Goal: Information Seeking & Learning: Compare options

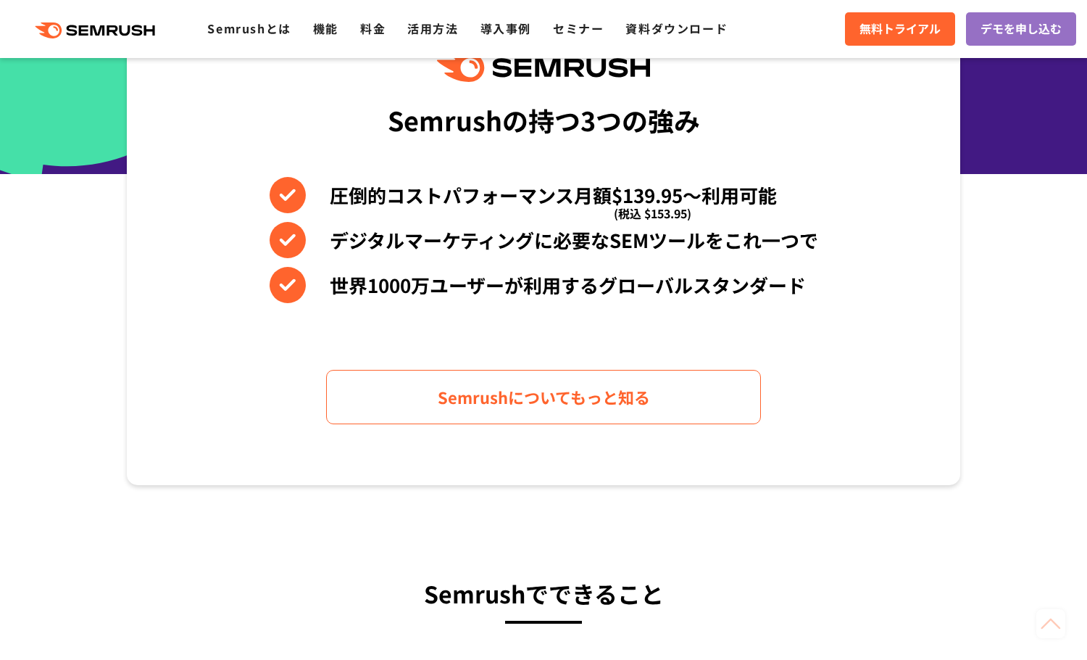
scroll to position [652, 0]
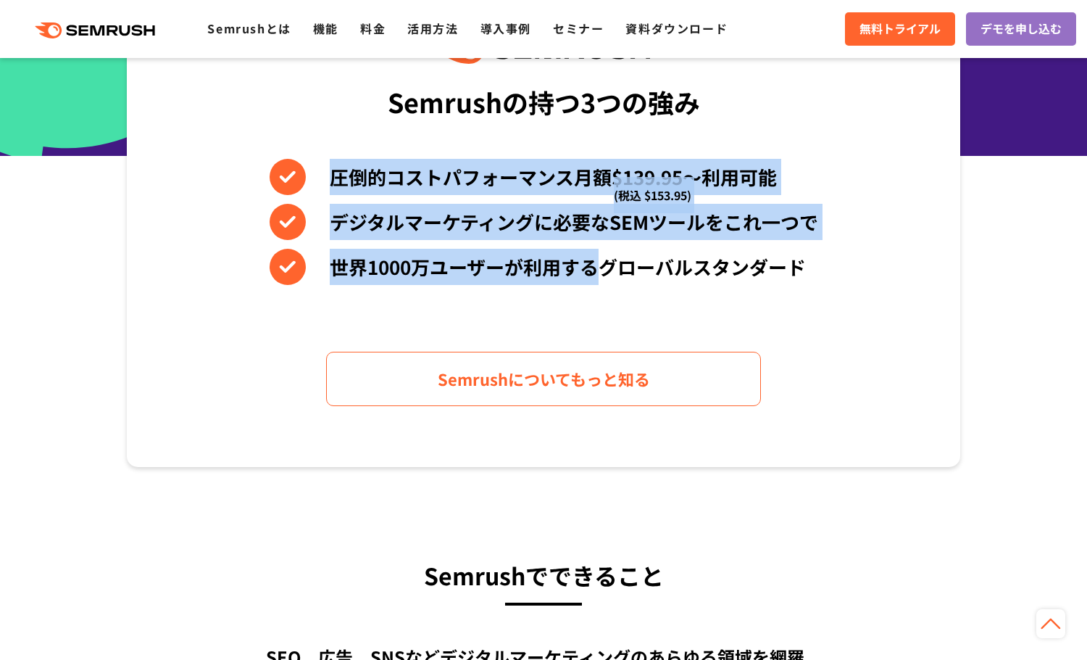
drag, startPoint x: 320, startPoint y: 184, endPoint x: 605, endPoint y: 246, distance: 291.5
click at [605, 246] on div "圧倒的コストパフォーマンス月額$139.95〜利用可能 (税込 $153.95) デジタルマーケティングに必要なSEMツールをこれ一つで 世界[DATE]万ユ…" at bounding box center [544, 222] width 549 height 126
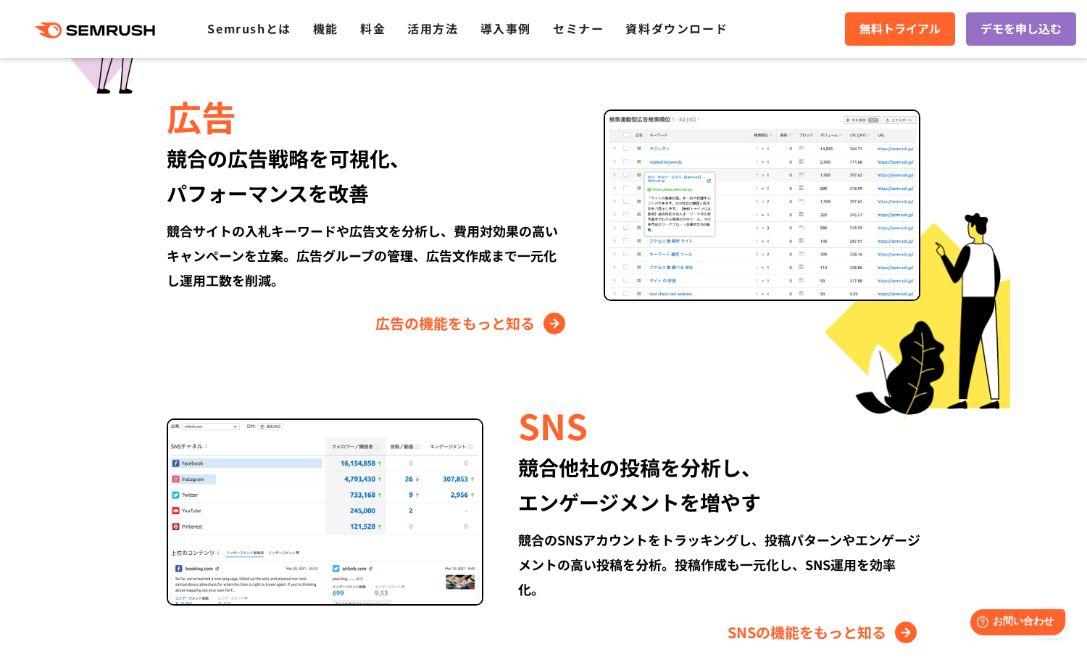
scroll to position [1667, 0]
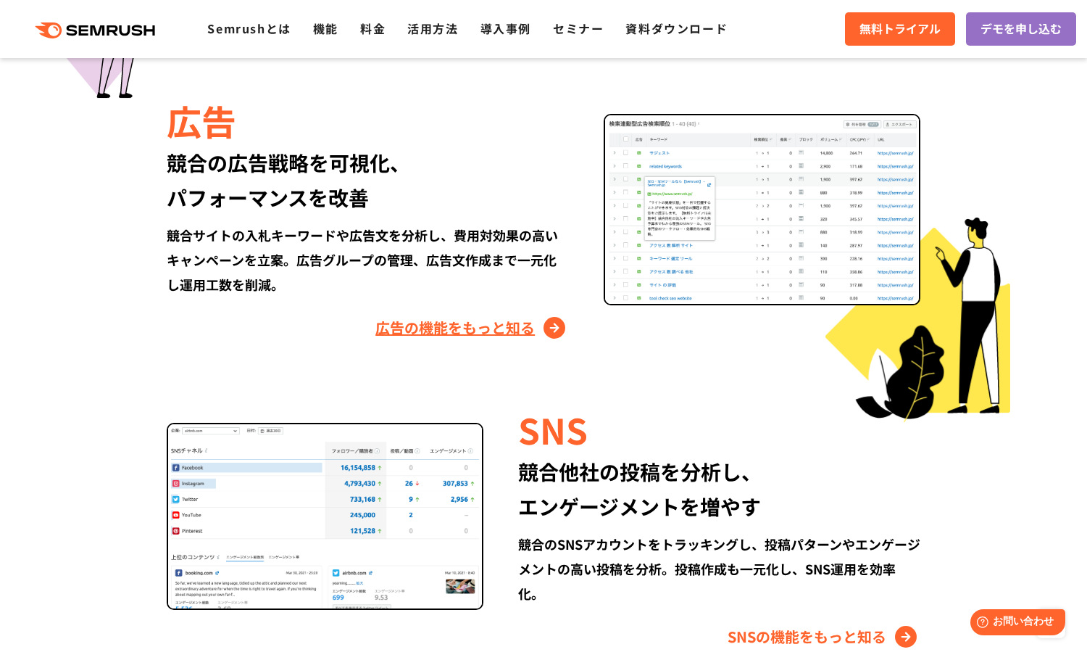
click at [468, 323] on link "広告の機能をもっと知る" at bounding box center [473, 327] width 194 height 23
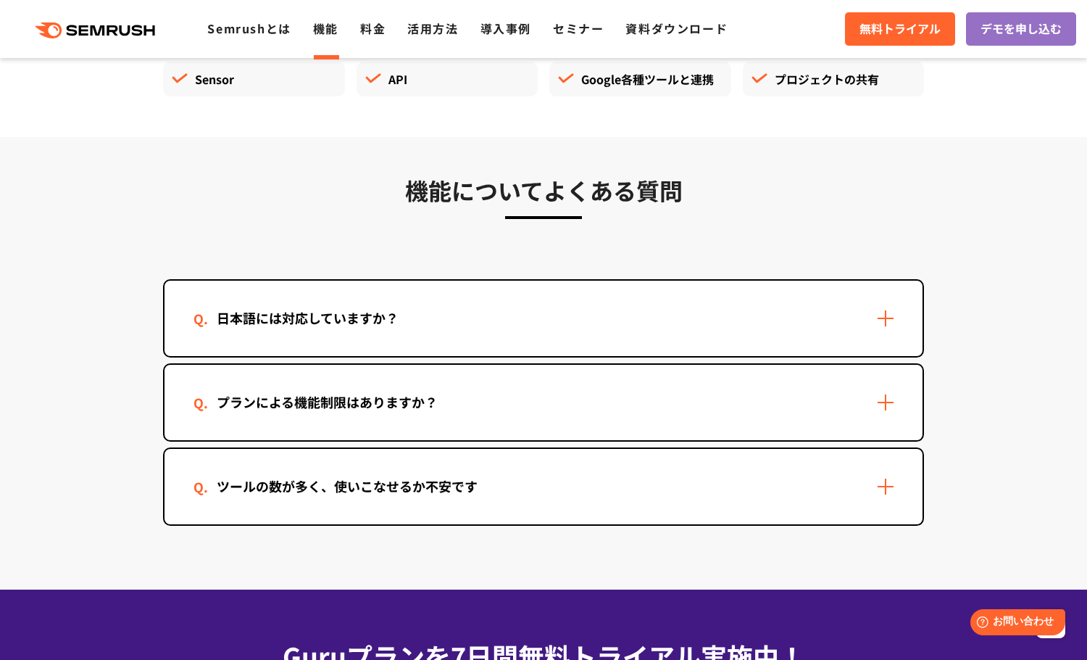
scroll to position [4252, 0]
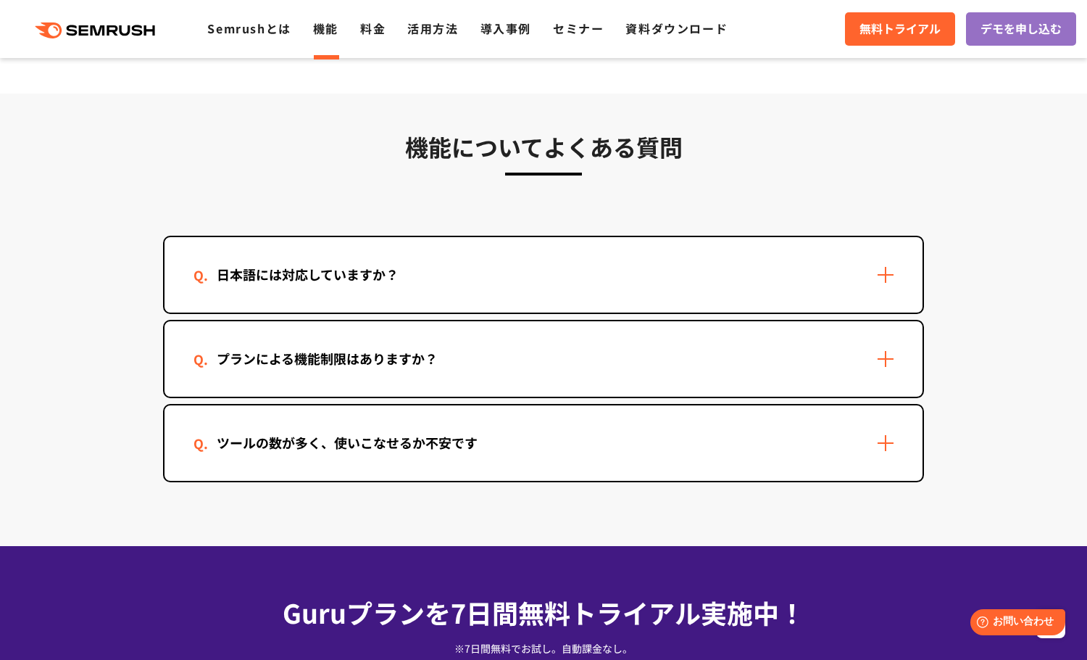
click at [251, 360] on div "プランによる機能制限はありますか？" at bounding box center [328, 358] width 268 height 21
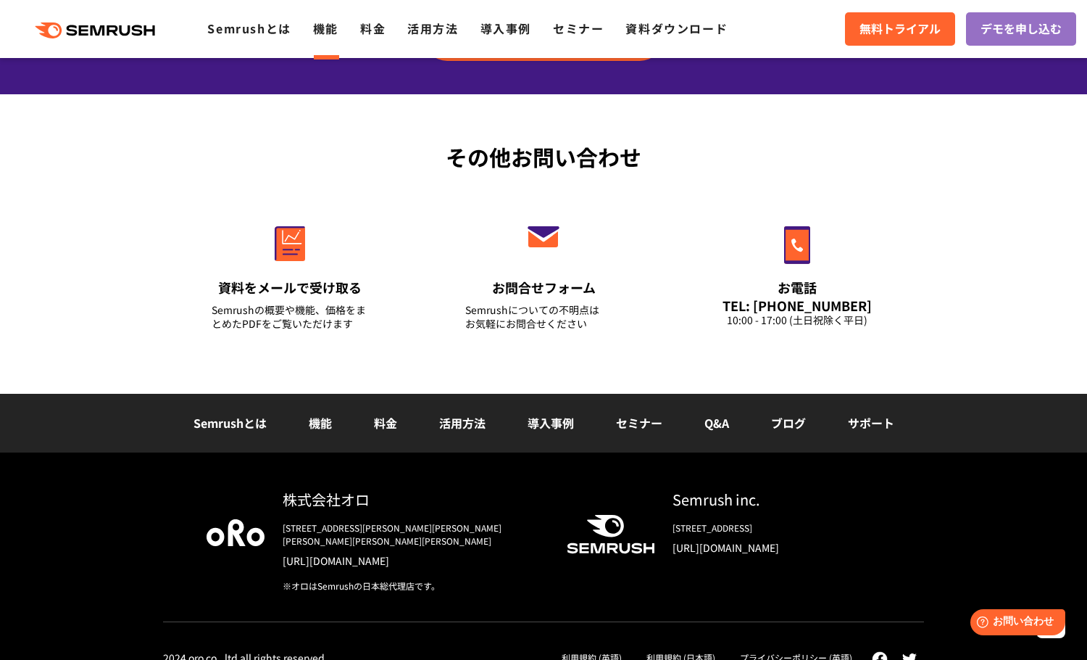
scroll to position [5006, 0]
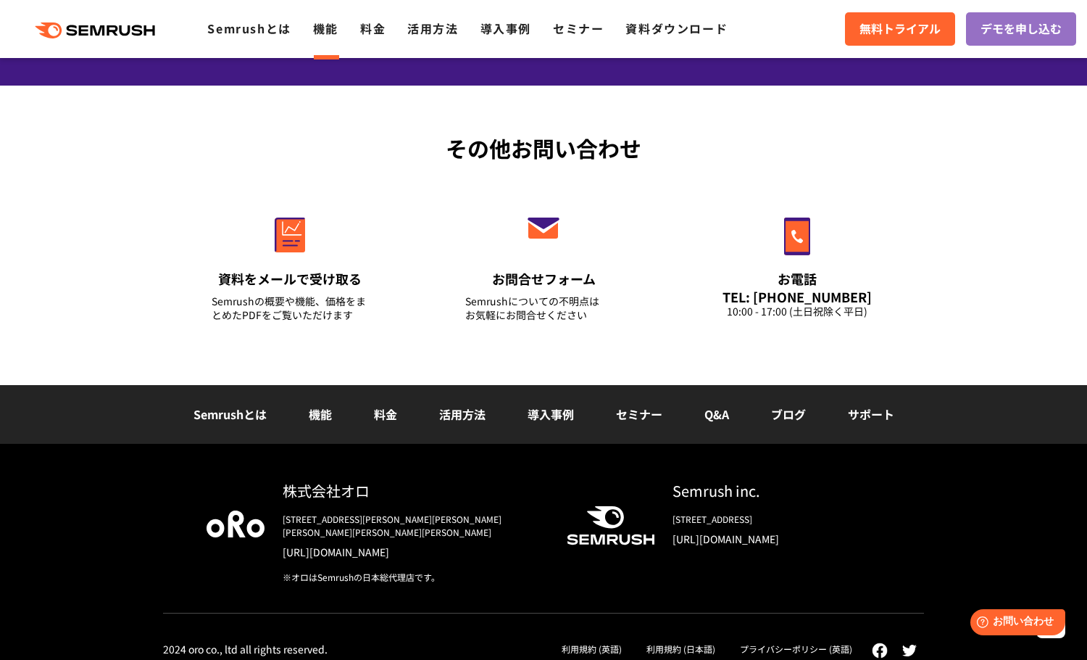
click at [385, 412] on link "料金" at bounding box center [385, 413] width 23 height 17
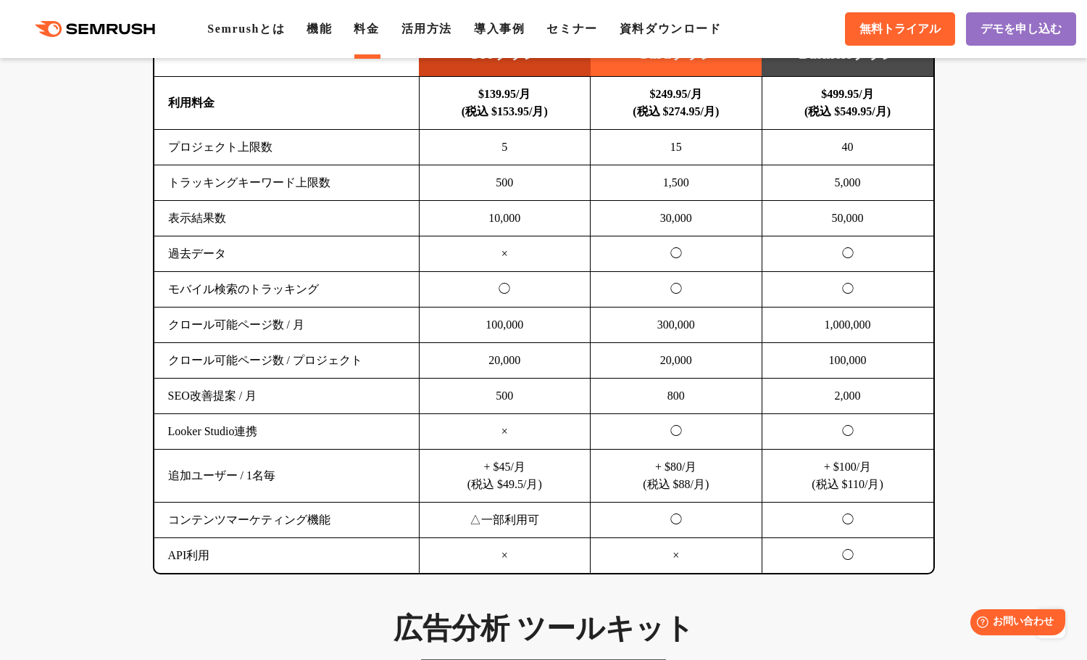
scroll to position [1015, 0]
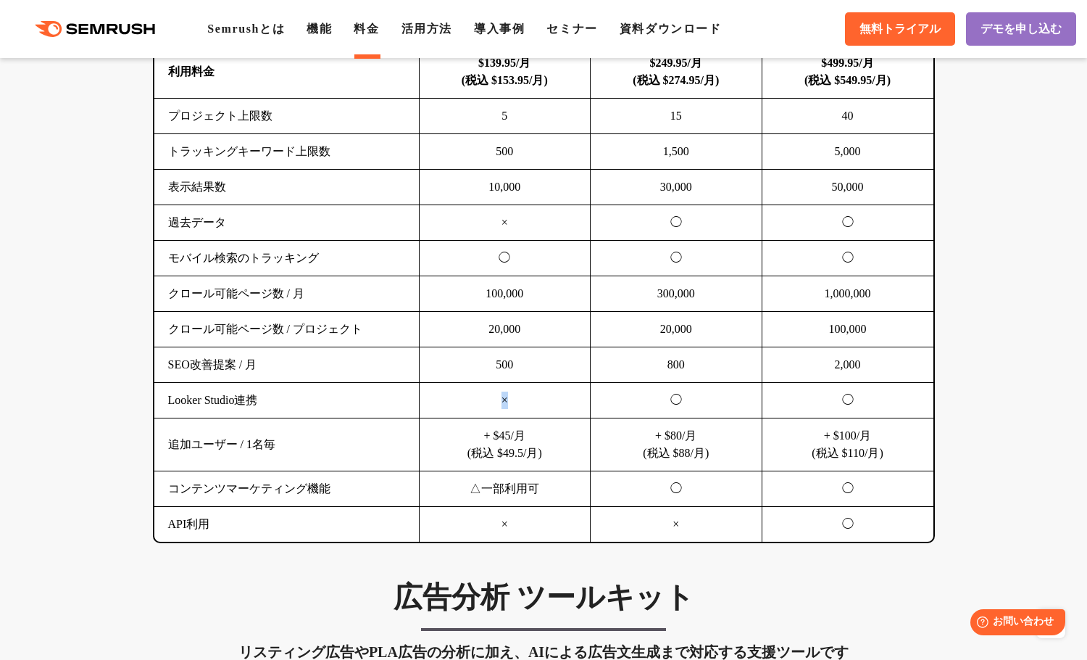
drag, startPoint x: 528, startPoint y: 405, endPoint x: 495, endPoint y: 405, distance: 32.6
click at [495, 405] on td "×" at bounding box center [505, 401] width 172 height 36
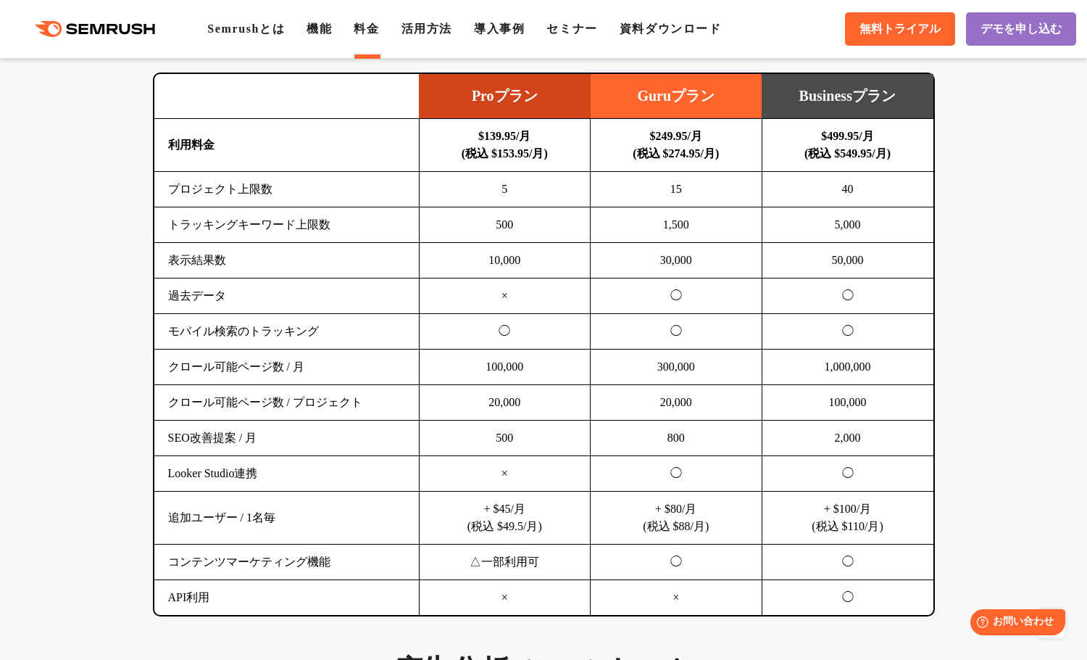
scroll to position [942, 0]
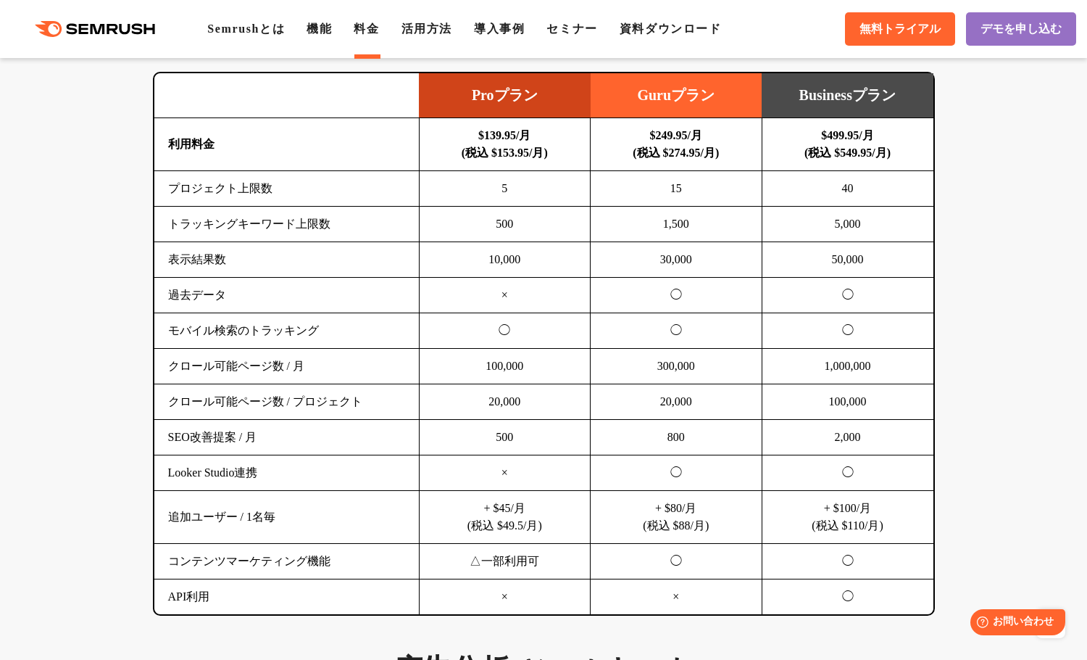
drag, startPoint x: 708, startPoint y: 468, endPoint x: 678, endPoint y: 466, distance: 29.8
click at [678, 466] on td "◯" at bounding box center [677, 473] width 172 height 36
drag, startPoint x: 670, startPoint y: 470, endPoint x: 692, endPoint y: 473, distance: 21.9
click at [692, 473] on td "◯" at bounding box center [677, 473] width 172 height 36
click at [693, 474] on td "◯" at bounding box center [677, 473] width 172 height 36
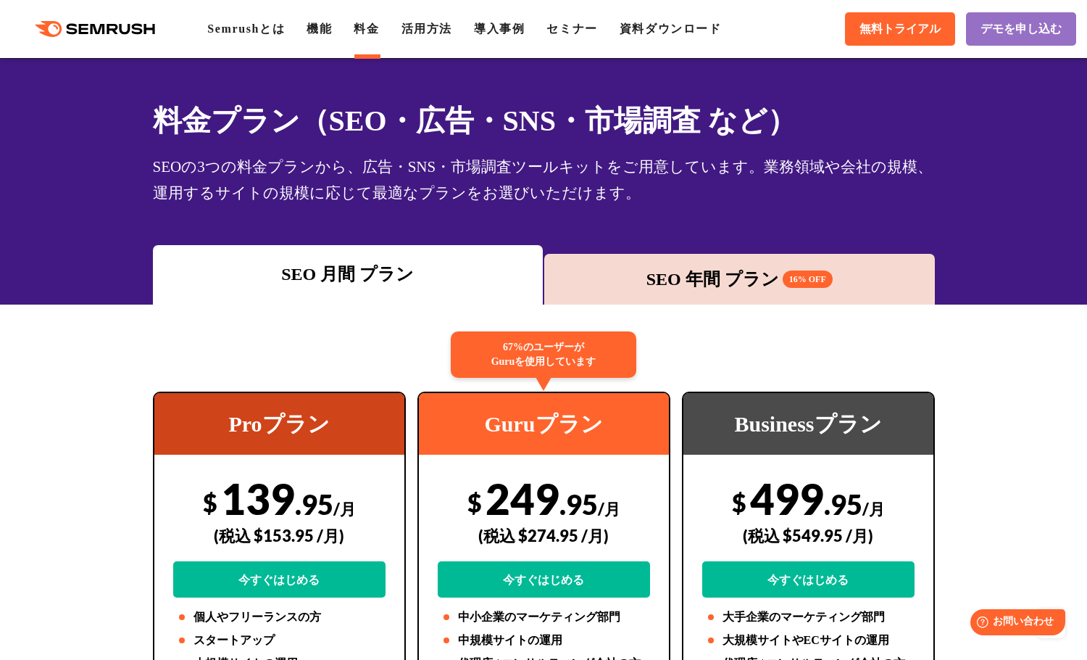
scroll to position [0, 0]
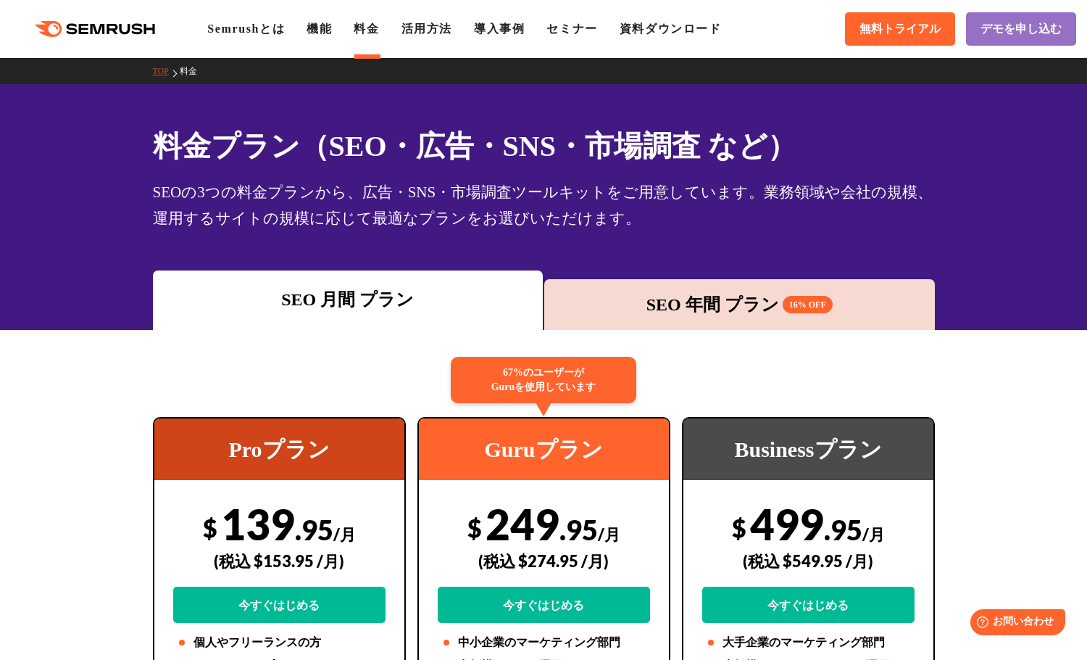
click at [705, 316] on div "SEO 年間 プラン 16% OFF" at bounding box center [740, 304] width 376 height 26
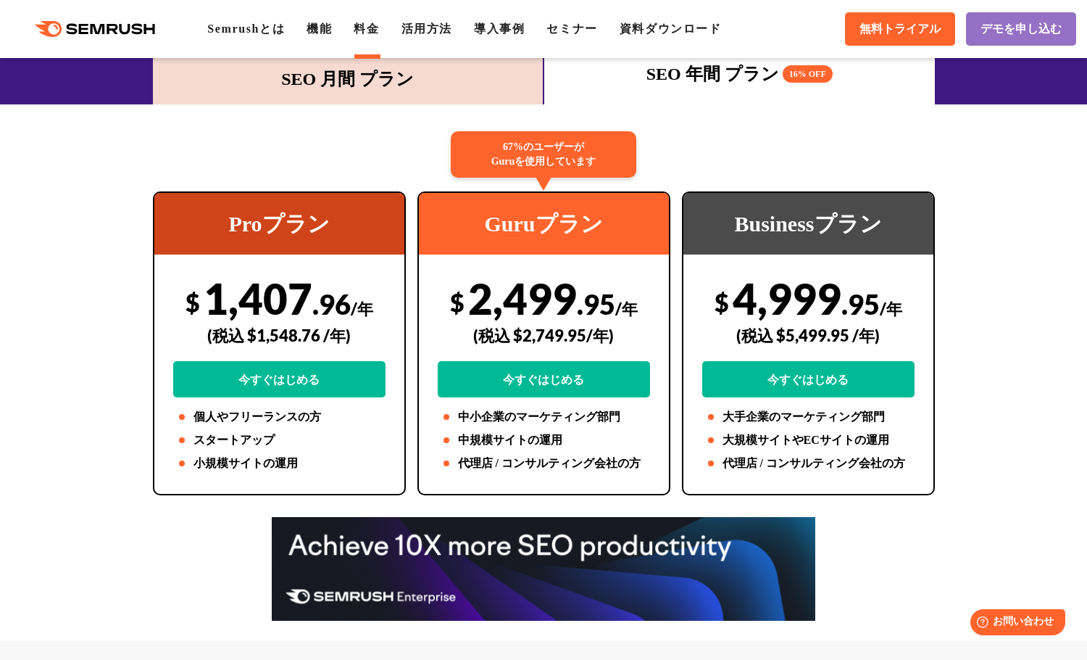
scroll to position [290, 0]
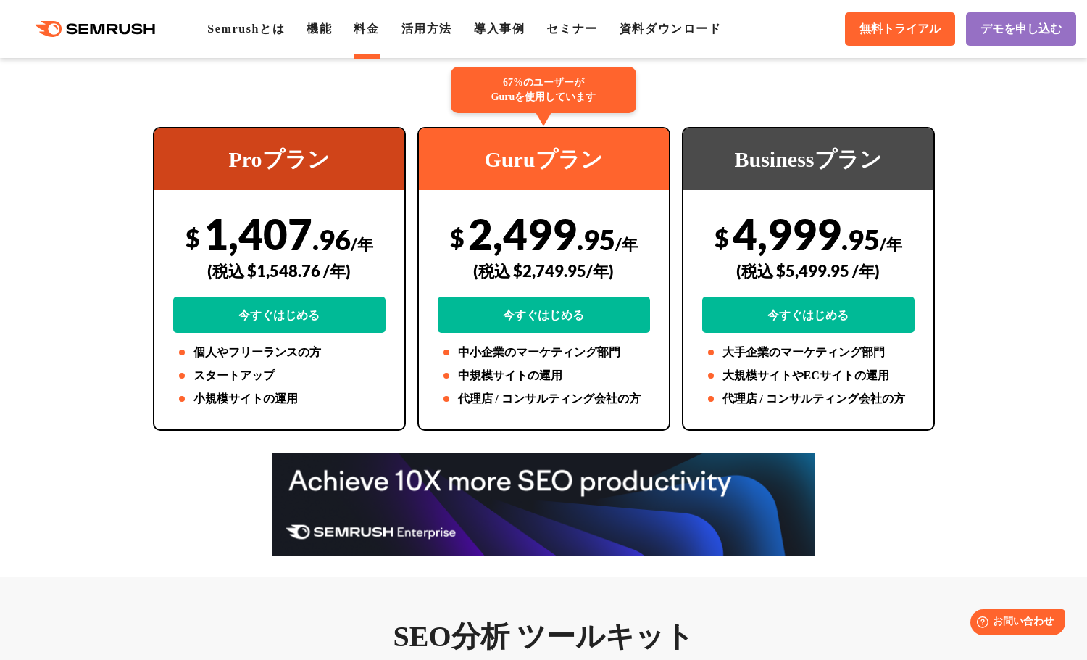
click at [942, 457] on div at bounding box center [543, 504] width 811 height 104
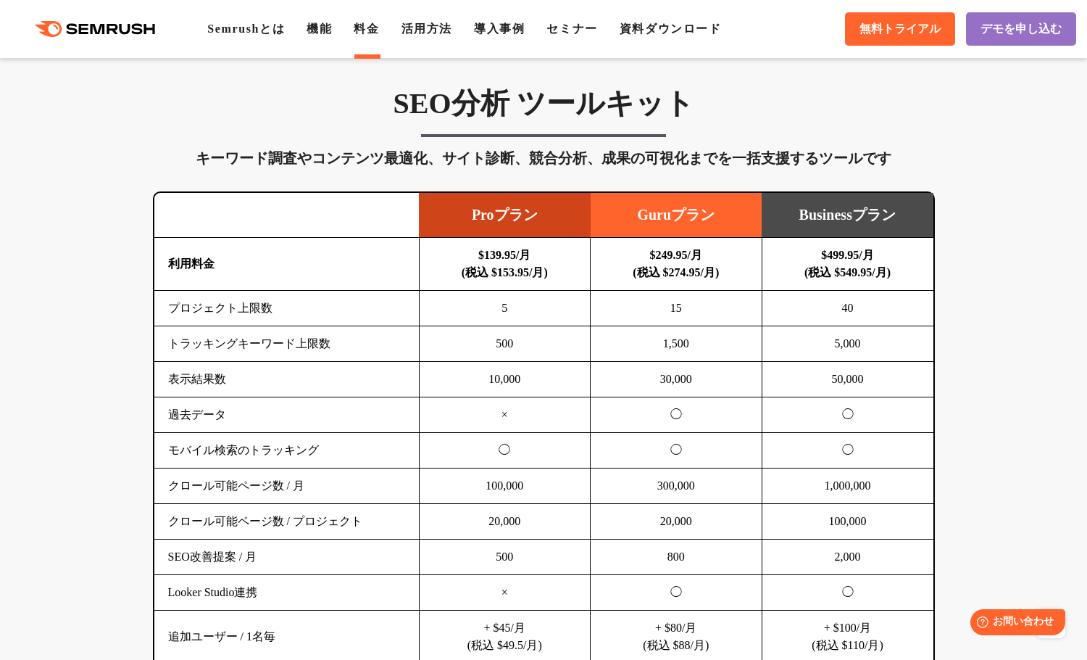
scroll to position [870, 0]
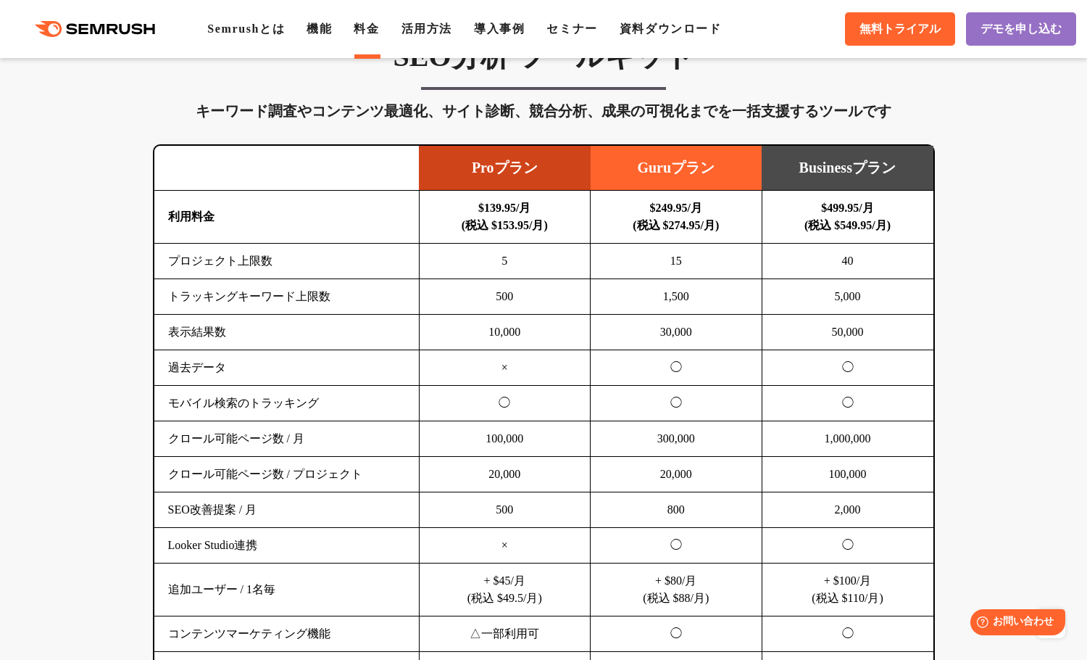
click at [689, 336] on td "30,000" at bounding box center [677, 333] width 172 height 36
click at [695, 347] on td "30,000" at bounding box center [677, 333] width 172 height 36
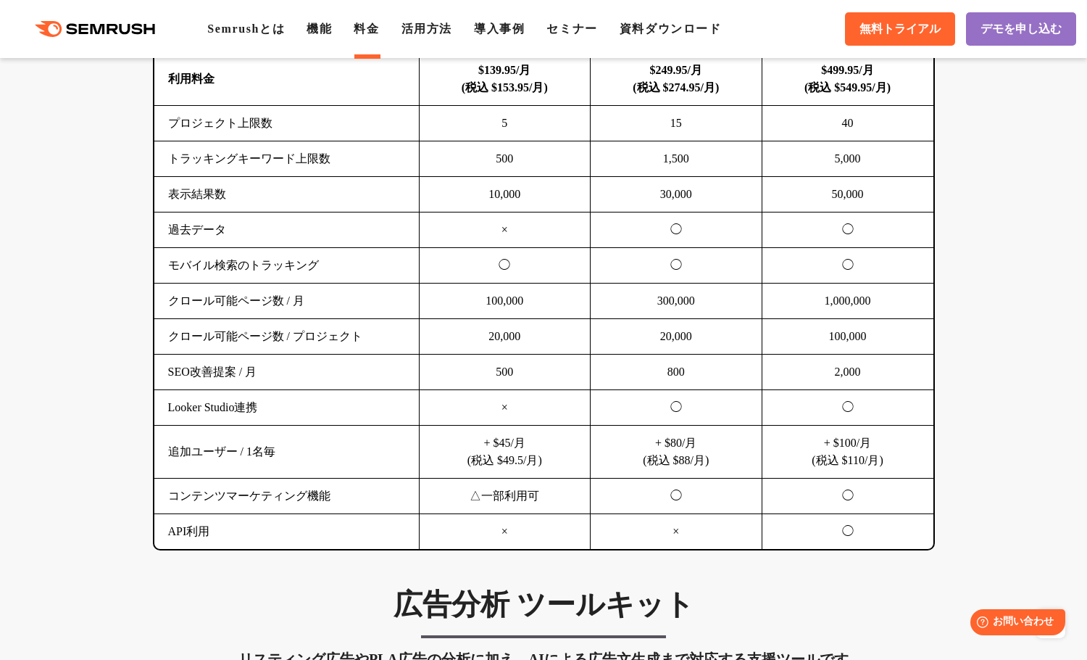
scroll to position [1015, 0]
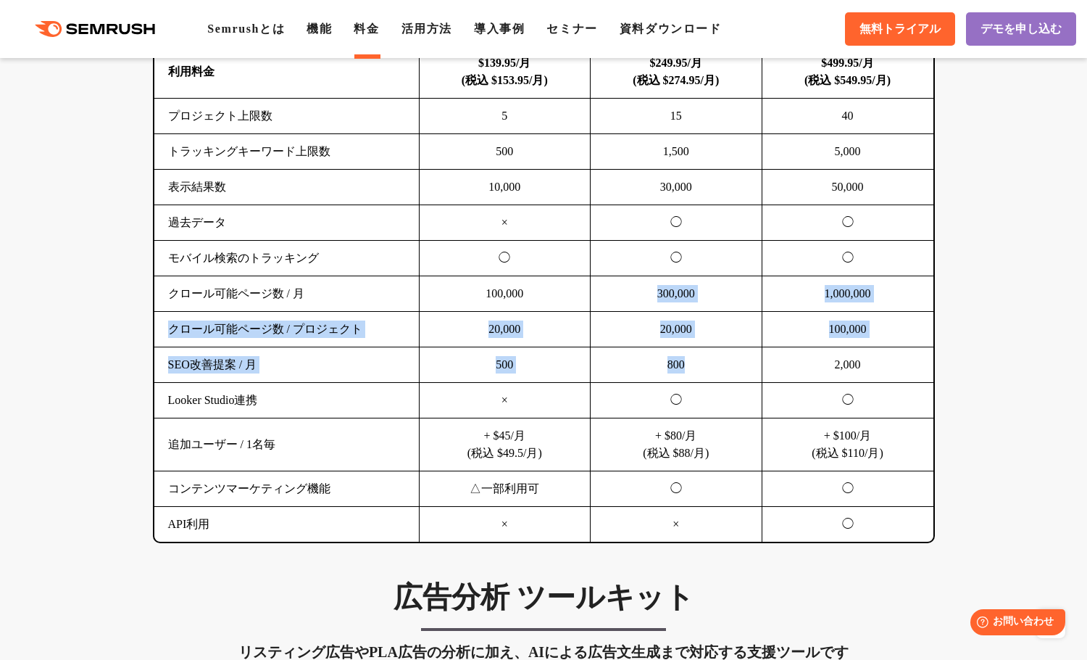
drag, startPoint x: 646, startPoint y: 286, endPoint x: 701, endPoint y: 348, distance: 82.7
click at [701, 348] on tbody "利用料金 $139.95/月 (税込 $153.95/月) $249.95/月 (税込 $274.95/月) $499.95/月 (税込 $549.95/月)…" at bounding box center [543, 294] width 779 height 497
click at [701, 348] on td "800" at bounding box center [677, 365] width 172 height 36
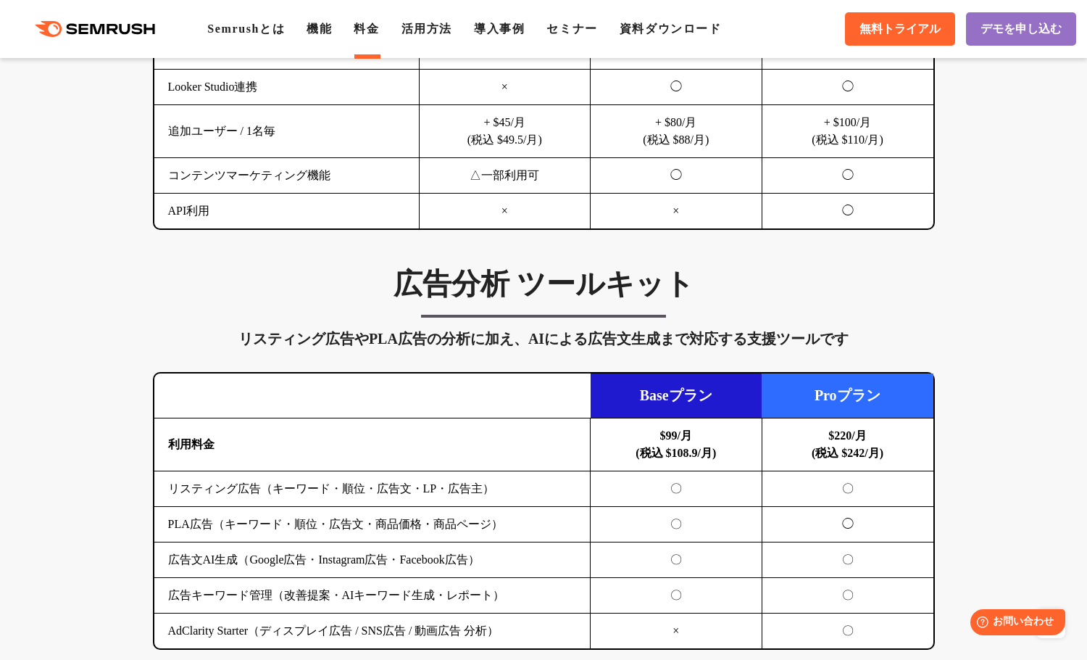
scroll to position [1522, 0]
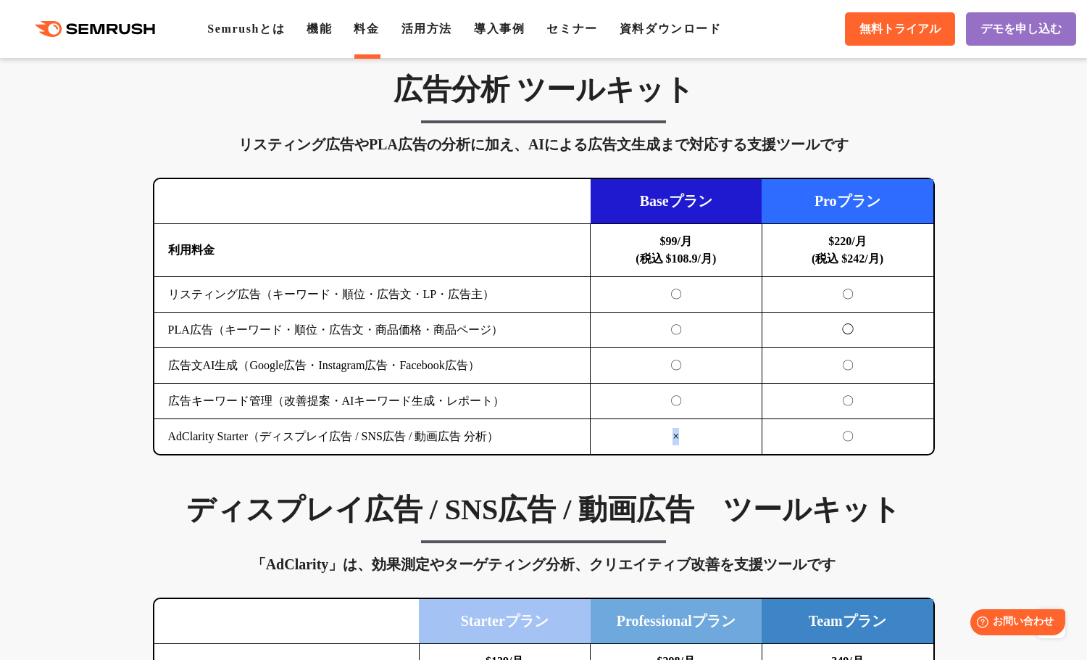
drag, startPoint x: 690, startPoint y: 436, endPoint x: 660, endPoint y: 434, distance: 30.6
click at [660, 434] on td "×" at bounding box center [677, 437] width 172 height 36
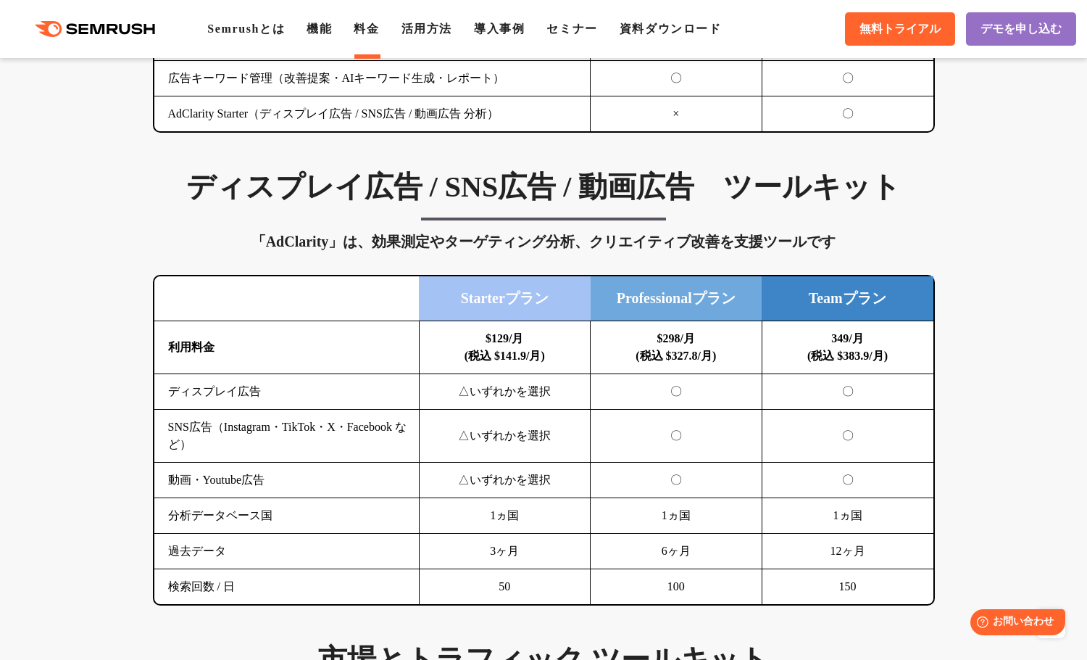
scroll to position [1885, 0]
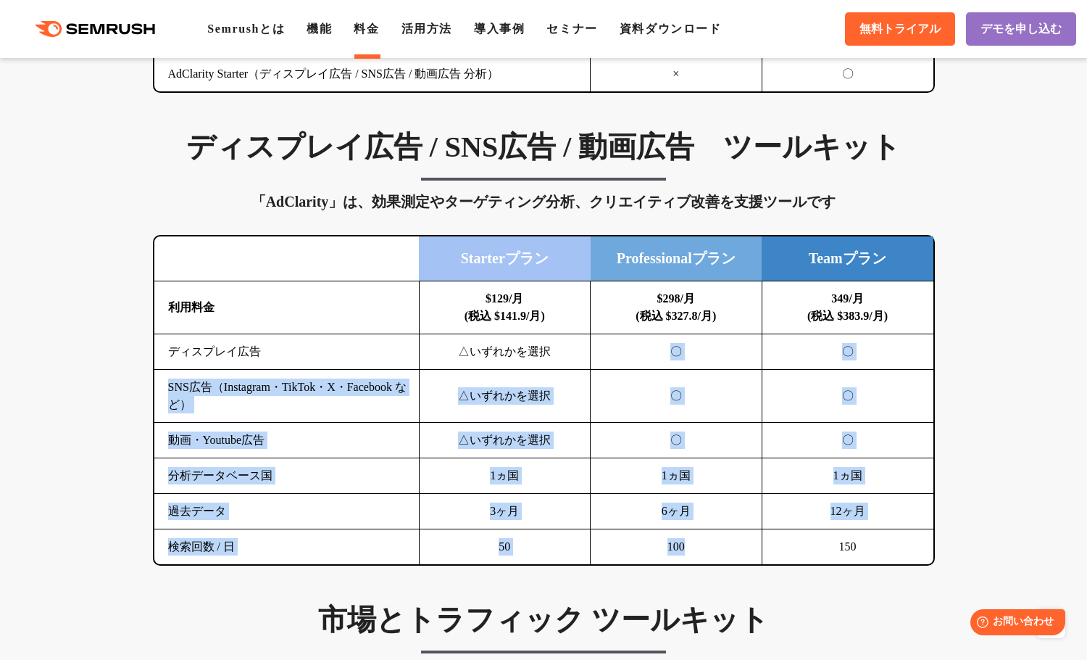
drag, startPoint x: 647, startPoint y: 345, endPoint x: 696, endPoint y: 545, distance: 206.1
click at [697, 543] on tbody "利用料金 $129/月 (税込 $141.9/月) $298/月 (税込 $327.8/月) 349/月 (税込 $383.9/月) ディスプレイ広告 △いず…" at bounding box center [543, 422] width 779 height 283
click at [696, 545] on td "100" at bounding box center [677, 547] width 172 height 36
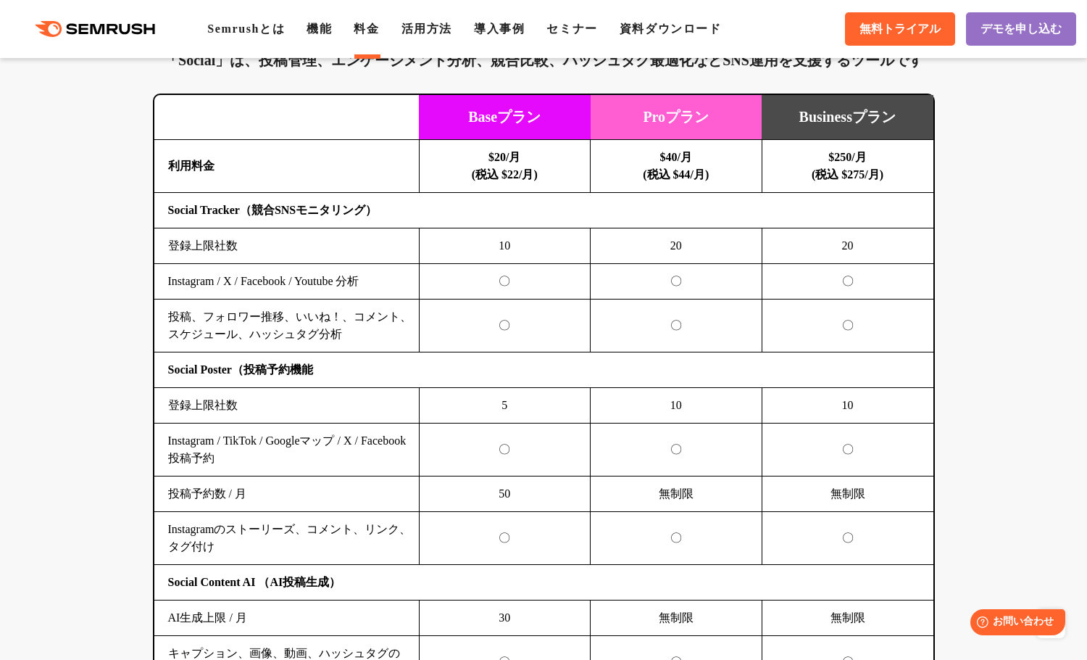
scroll to position [3045, 0]
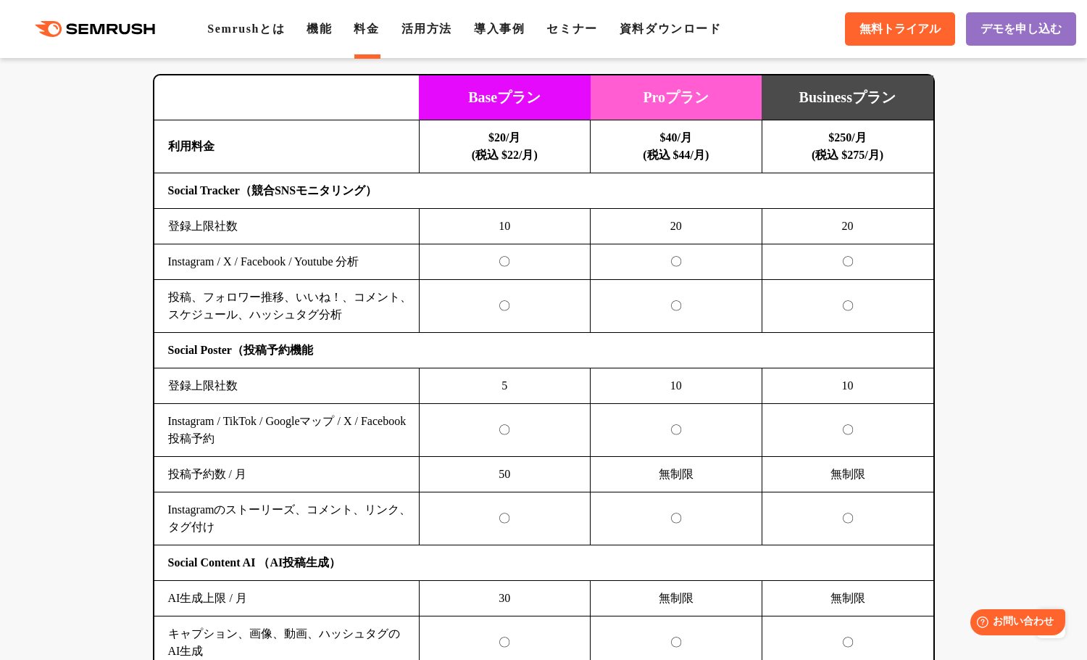
click at [376, 265] on td "Instagram / X / Facebook / Youtube 分析" at bounding box center [286, 262] width 265 height 36
click at [407, 265] on td "Instagram / X / Facebook / Youtube 分析" at bounding box center [286, 262] width 265 height 36
click at [409, 278] on td "Instagram / X / Facebook / Youtube 分析" at bounding box center [286, 262] width 265 height 36
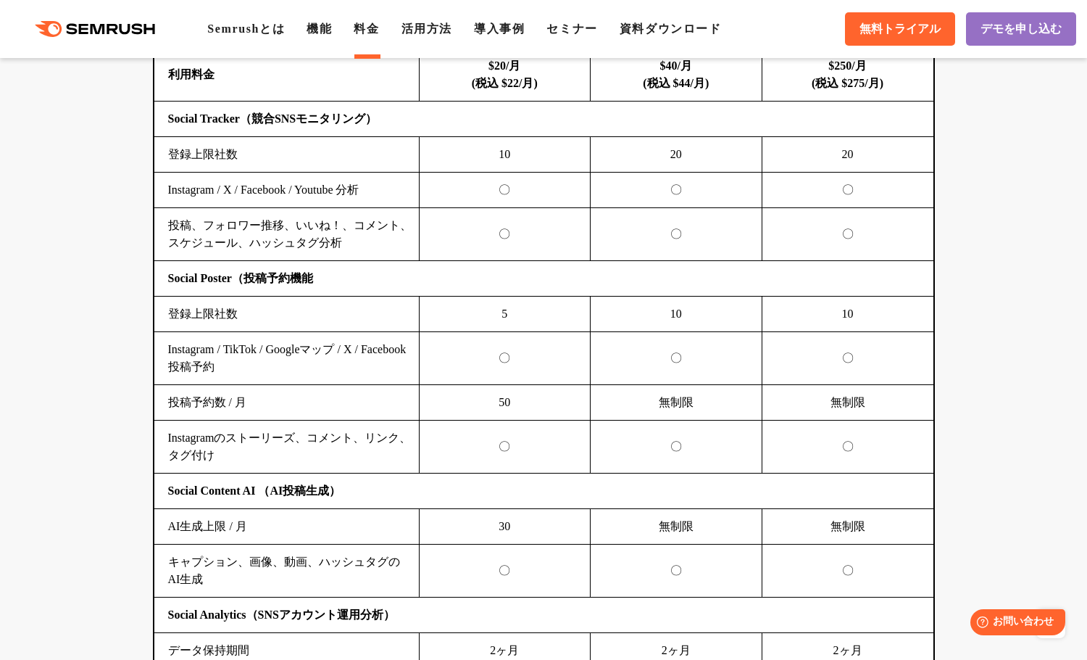
scroll to position [3117, 0]
click at [368, 343] on td "Instagram / TikTok / Googleマップ / X / Facebook 投稿予約" at bounding box center [286, 357] width 265 height 53
click at [373, 363] on td "Instagram / TikTok / Googleマップ / X / Facebook 投稿予約" at bounding box center [286, 357] width 265 height 53
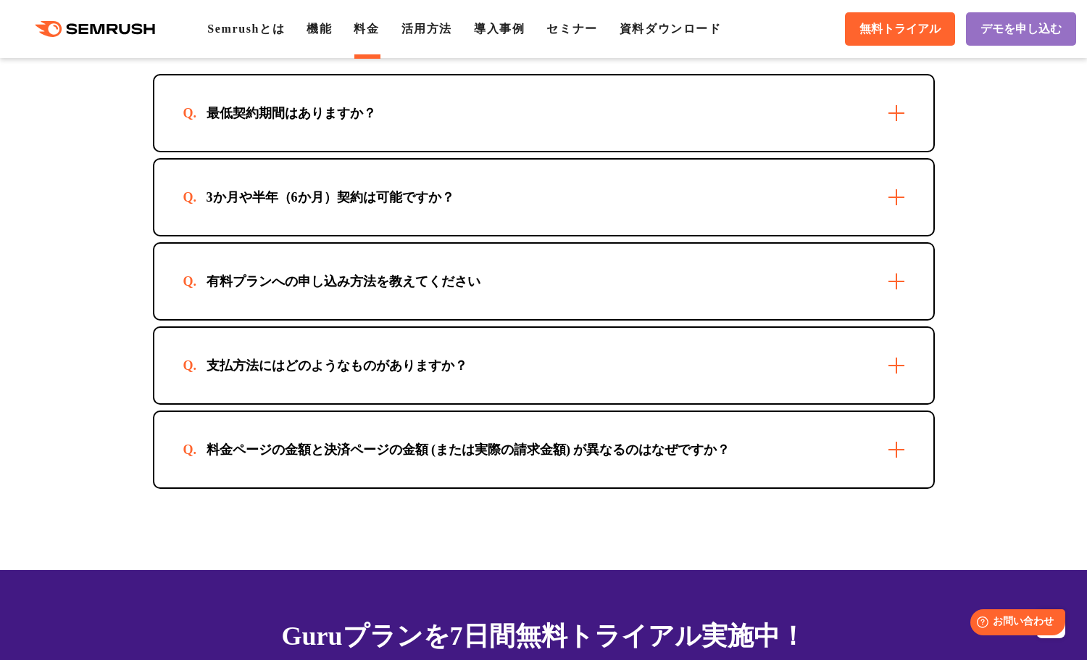
scroll to position [4205, 0]
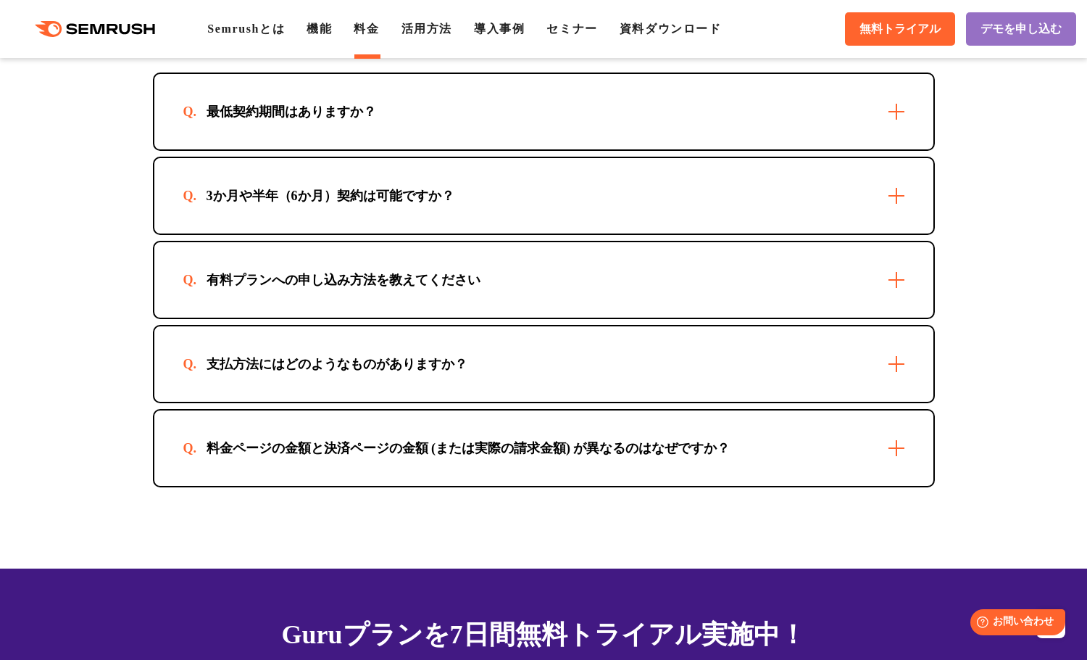
click at [663, 136] on div "最低契約期間はありますか？" at bounding box center [543, 111] width 779 height 75
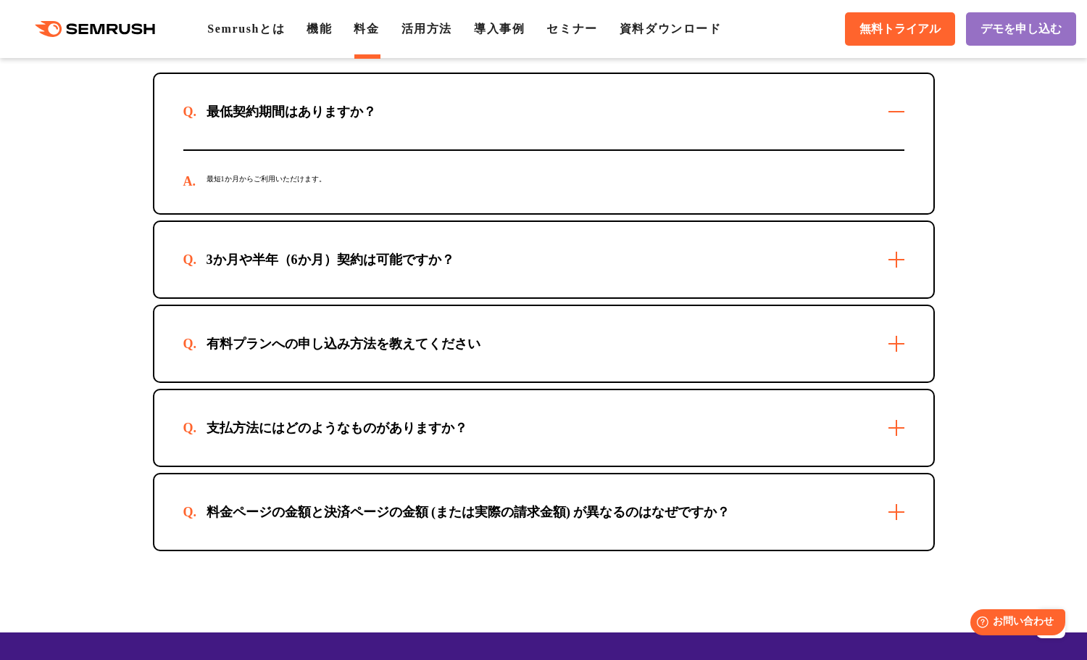
click at [663, 136] on div "最低契約期間はありますか？" at bounding box center [543, 111] width 779 height 75
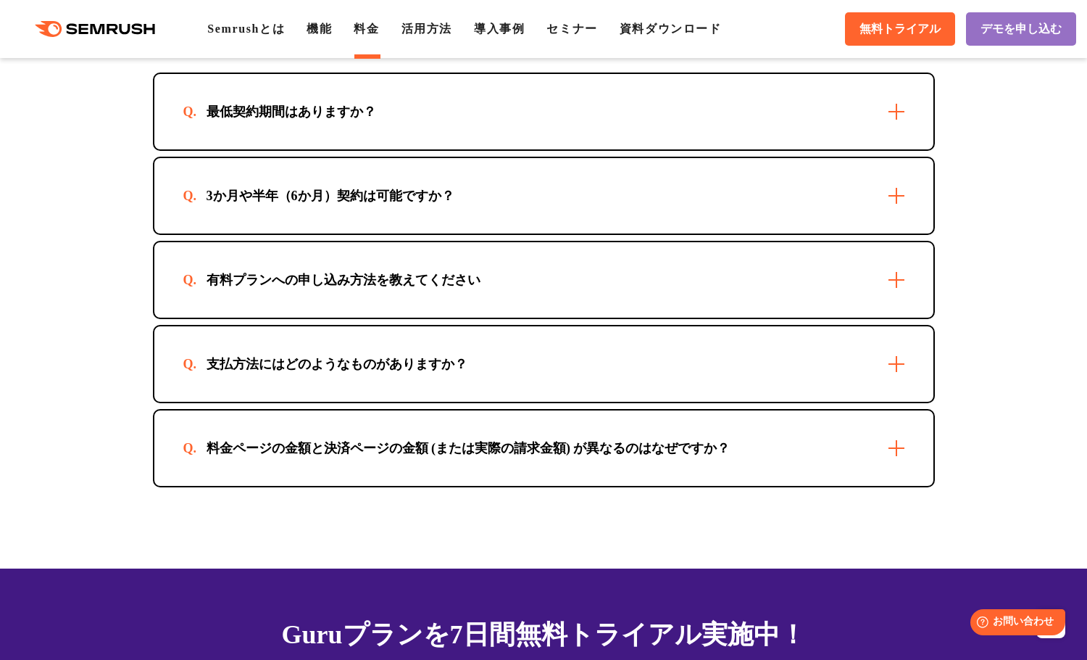
click at [586, 426] on div "料金ページの金額と決済ページの金額 (または実際の請求金額) が異なるのはなぜですか？" at bounding box center [543, 447] width 779 height 75
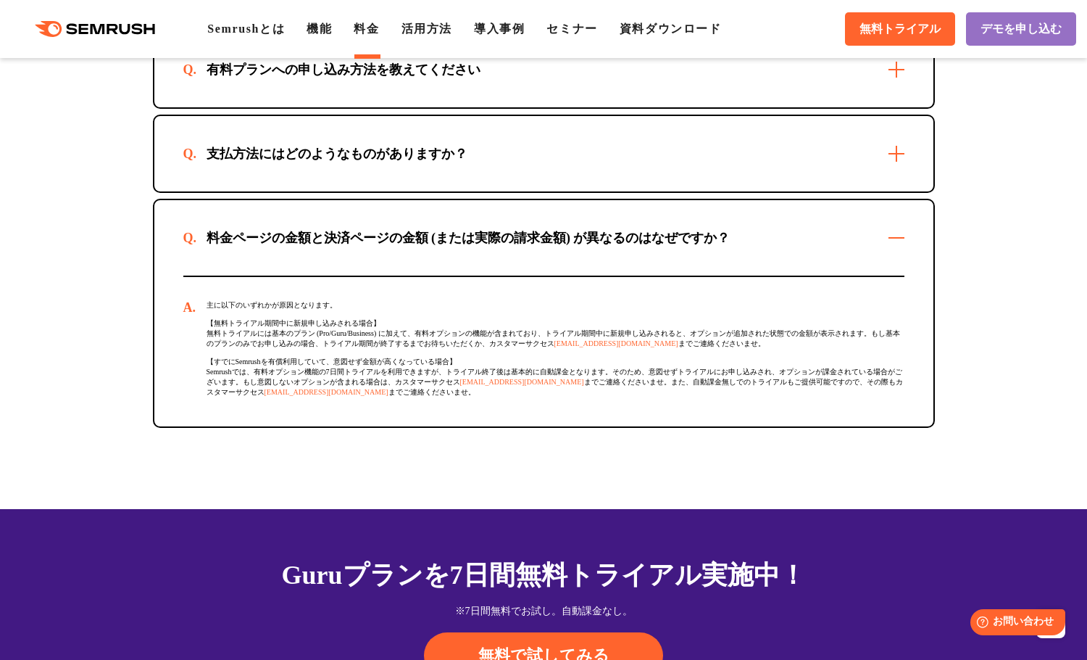
scroll to position [4422, 0]
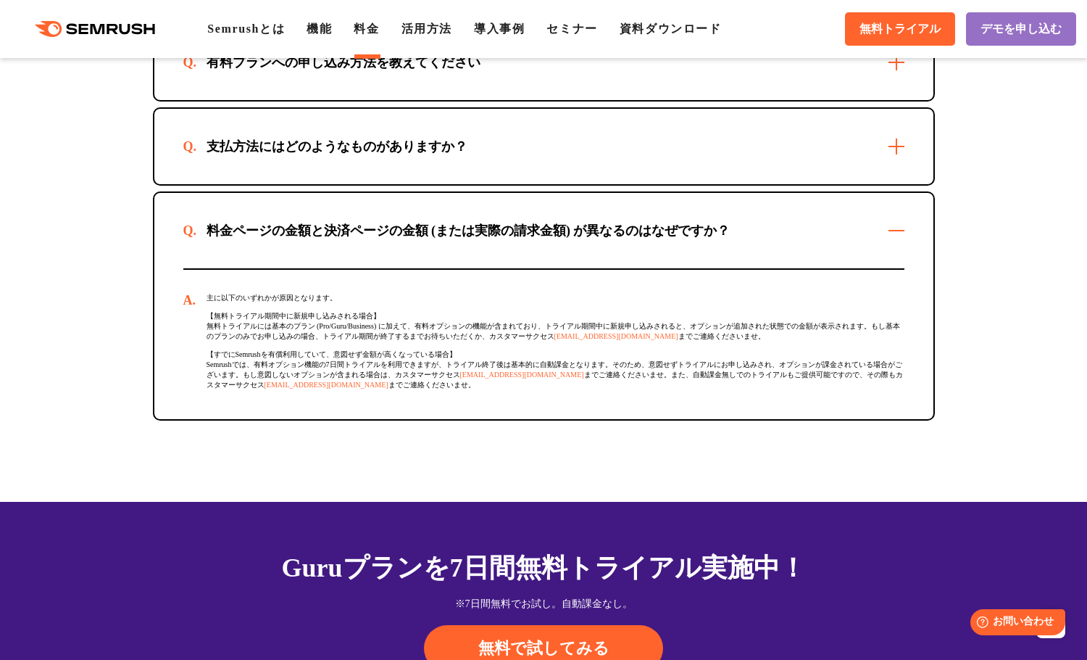
click at [573, 235] on div "料金ページの金額と決済ページの金額 (または実際の請求金額) が異なるのはなぜですか？" at bounding box center [468, 230] width 571 height 17
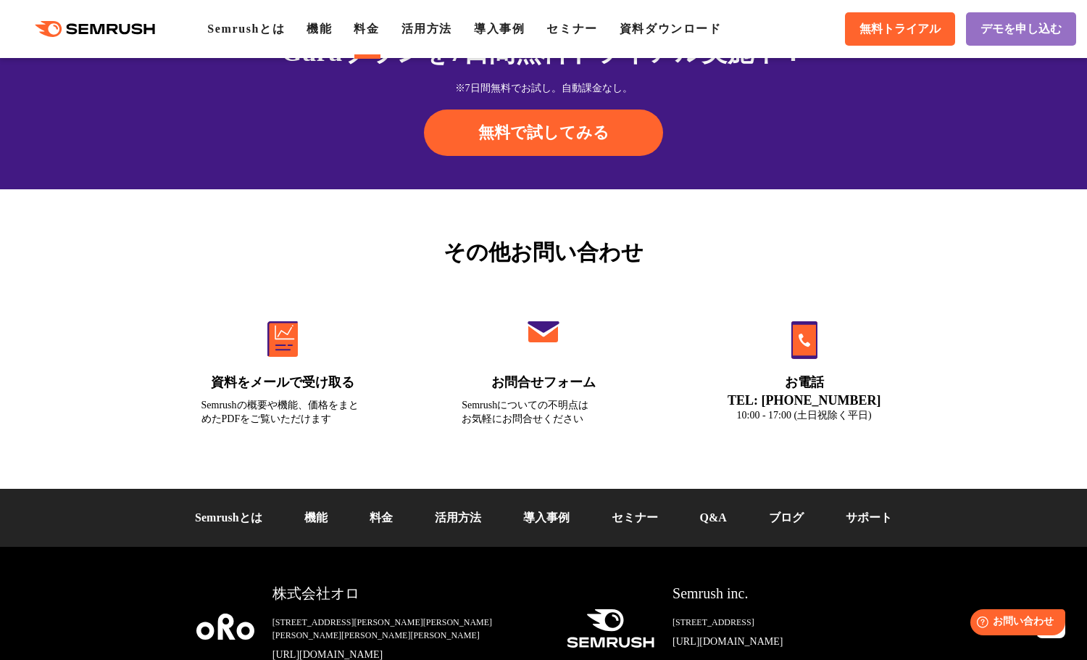
scroll to position [4886, 0]
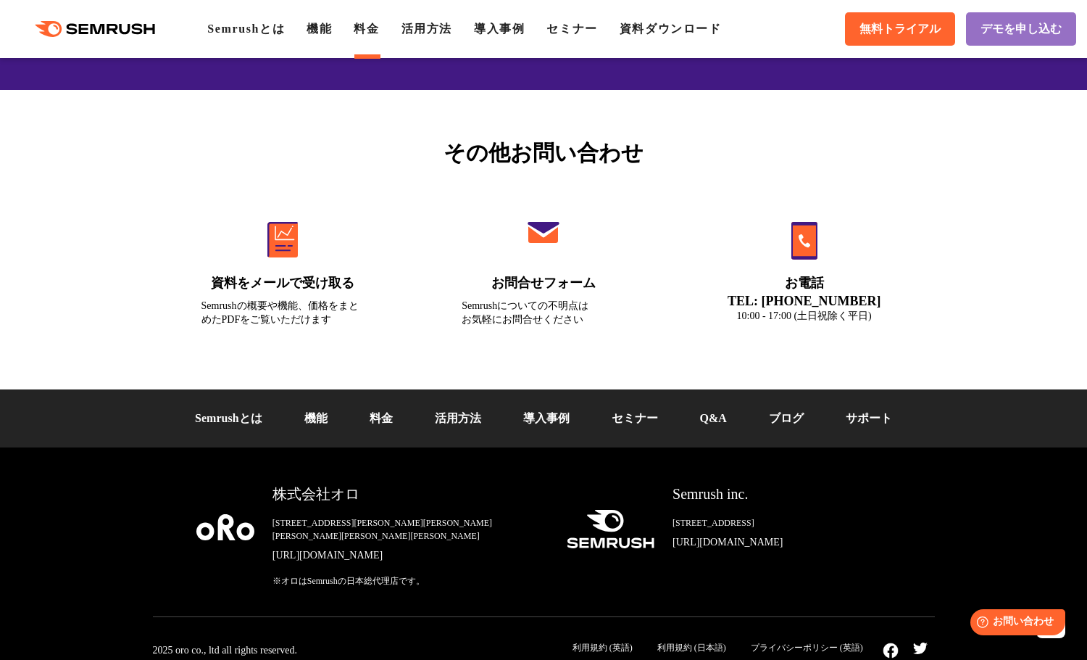
click at [307, 501] on div "株式会社オロ" at bounding box center [408, 494] width 271 height 21
copy div "株式会社オロ"
